Goal: Transaction & Acquisition: Purchase product/service

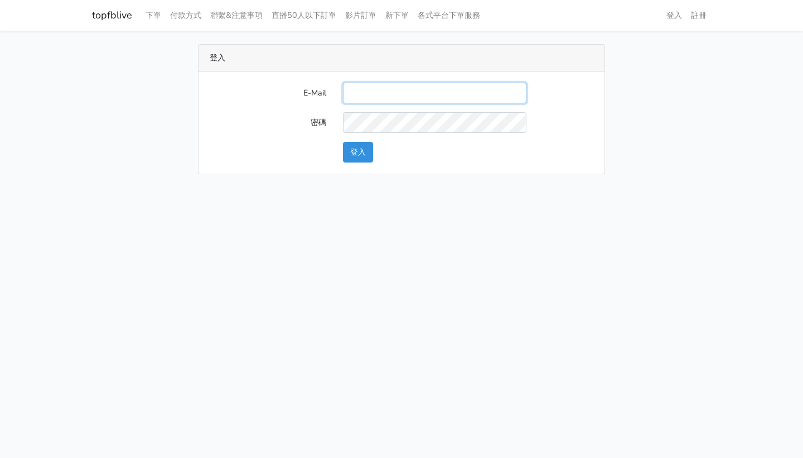
type input "[EMAIL_ADDRESS]"
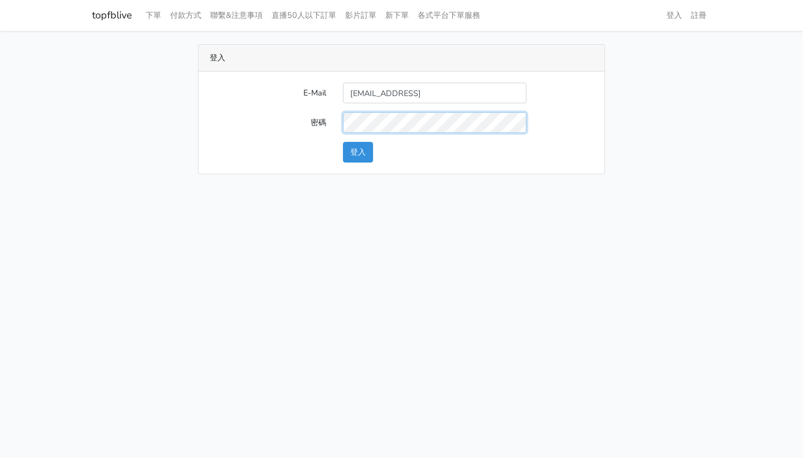
click at [358, 152] on button "登入" at bounding box center [358, 152] width 30 height 21
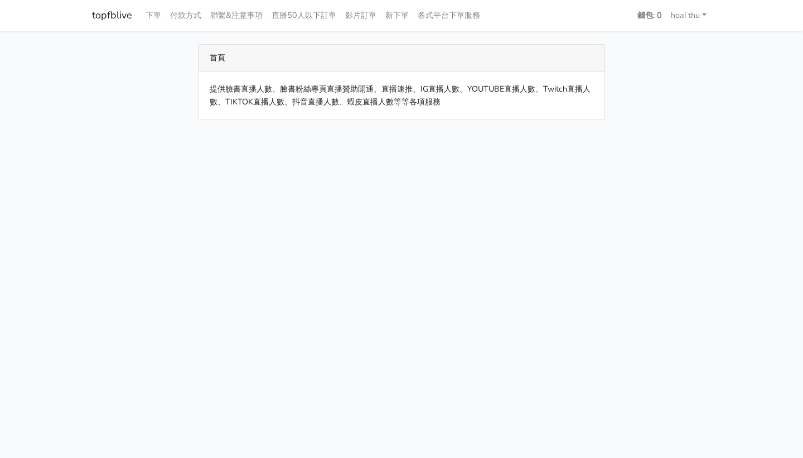
click at [224, 56] on div "首頁" at bounding box center [402, 58] width 406 height 27
click at [155, 13] on link "下單" at bounding box center [153, 15] width 25 height 22
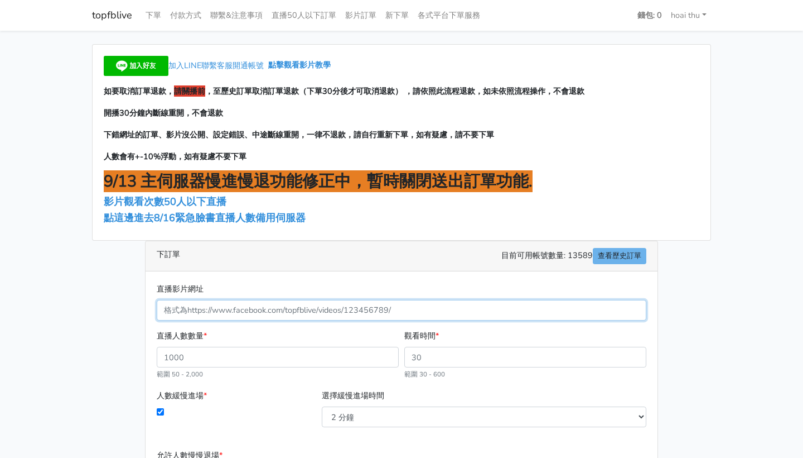
click at [219, 312] on input "直播影片網址" at bounding box center [402, 310] width 490 height 21
paste input "https://www.facebook.com/61553227582958/videos/1456749638774688"
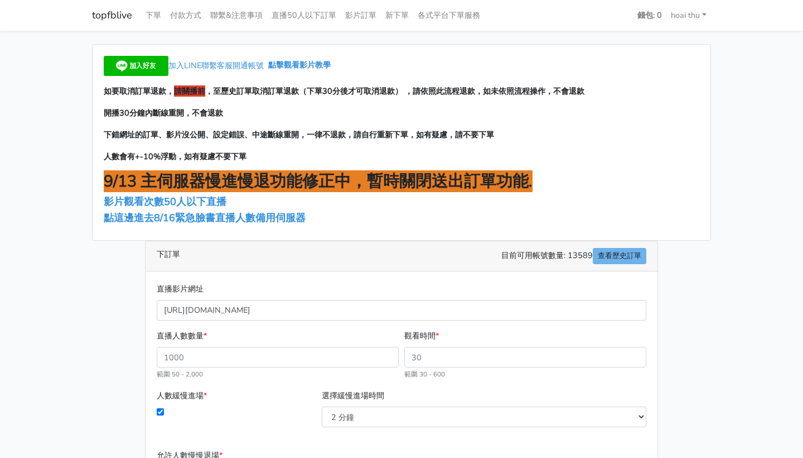
type input "1456749638774688"
click at [134, 325] on div "加入LINE聯繫客服開通帳號 點擊觀看影片教學 如要取消訂單退款， 請關播前 ，至歷史訂單取消訂單退款（下單30分後才可取消退款） ，請依照此流程退款，如未依…" at bounding box center [402, 321] width 636 height 555
